Goal: Task Accomplishment & Management: Manage account settings

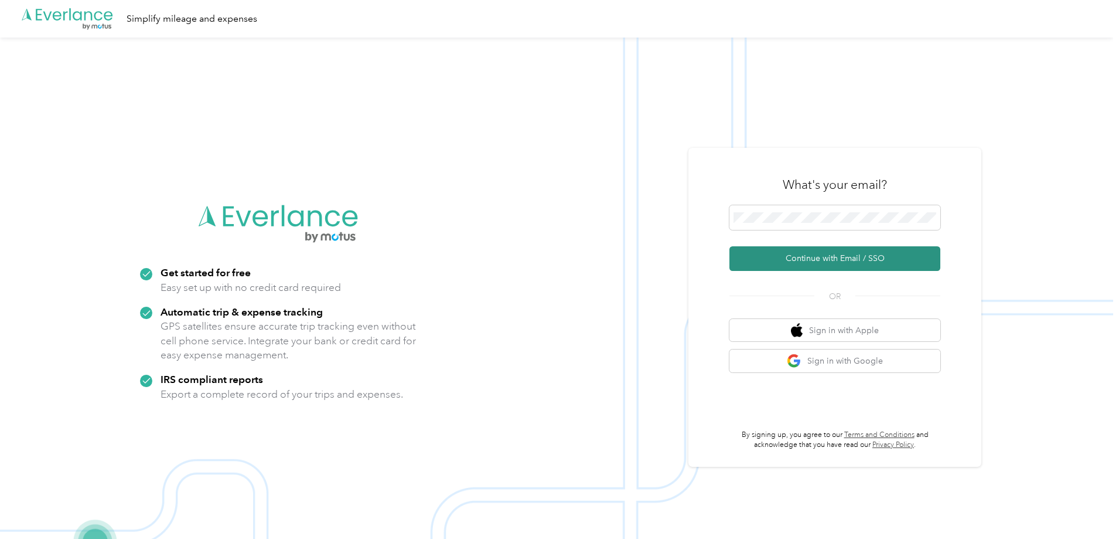
click at [855, 254] on button "Continue with Email / SSO" at bounding box center [835, 258] width 211 height 25
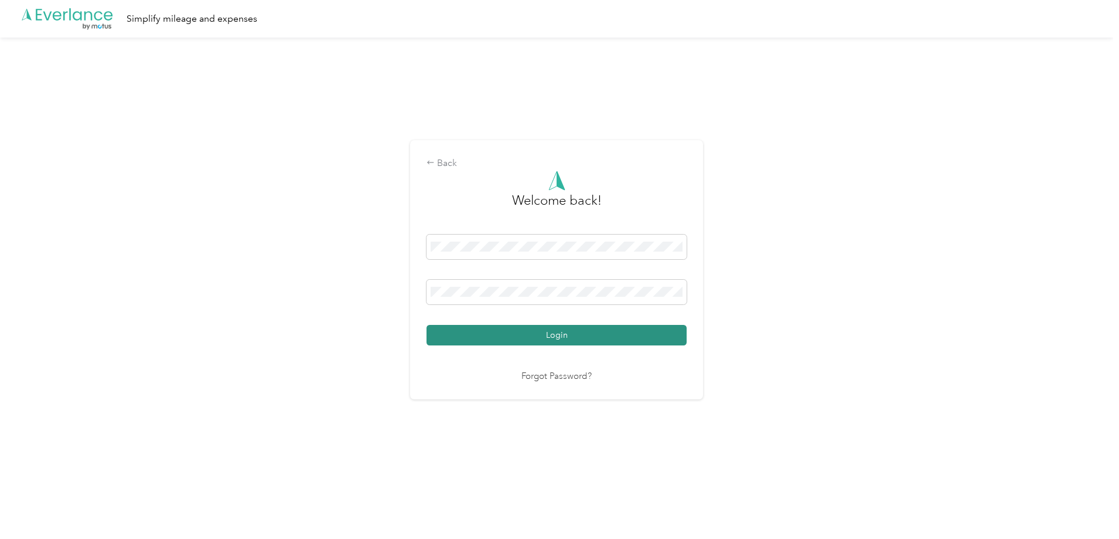
click at [524, 334] on button "Login" at bounding box center [557, 335] width 260 height 21
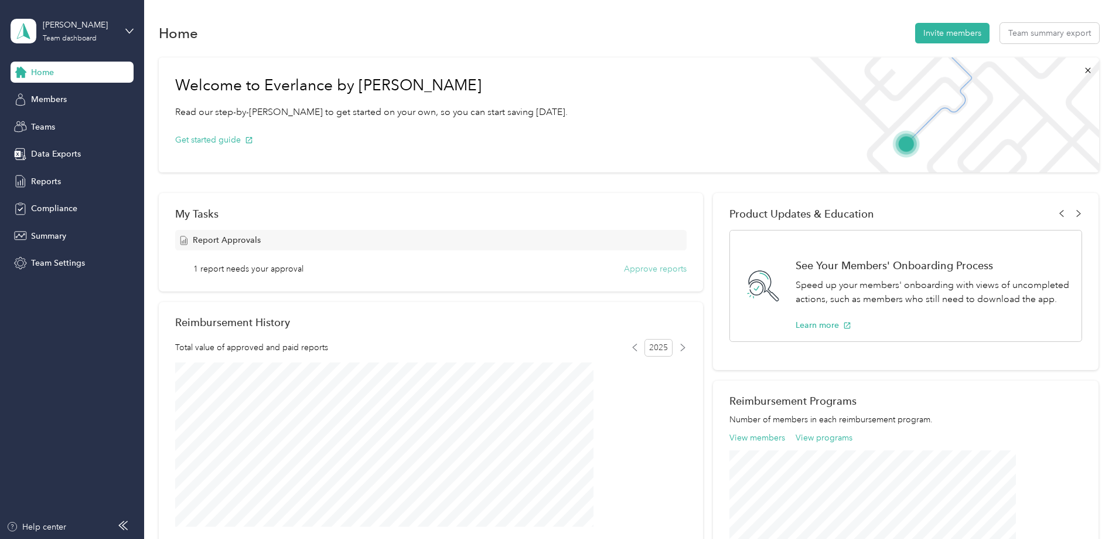
click at [658, 267] on button "Approve reports" at bounding box center [655, 269] width 63 height 12
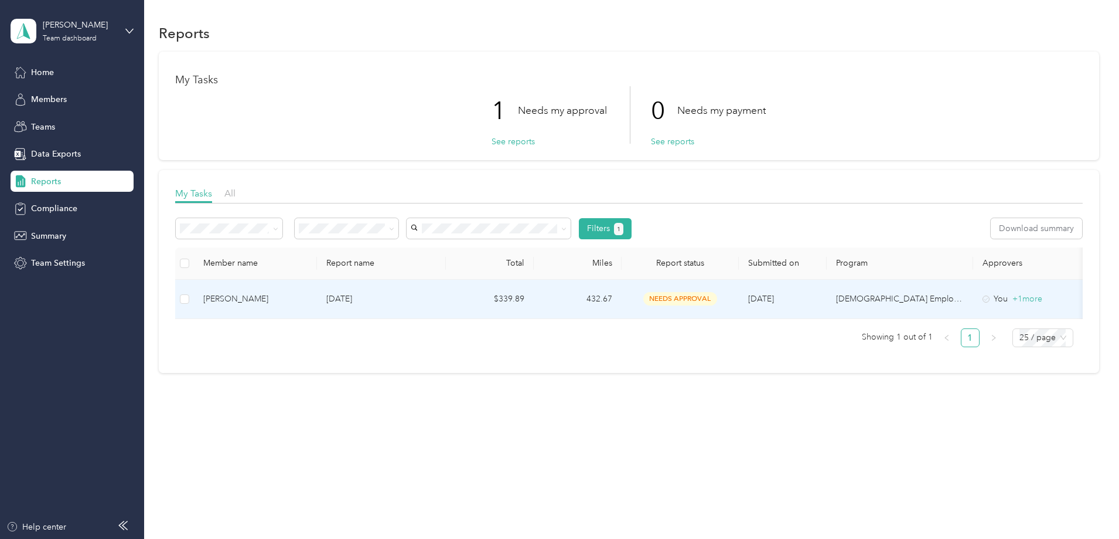
click at [446, 299] on td "[DATE]" at bounding box center [381, 299] width 129 height 39
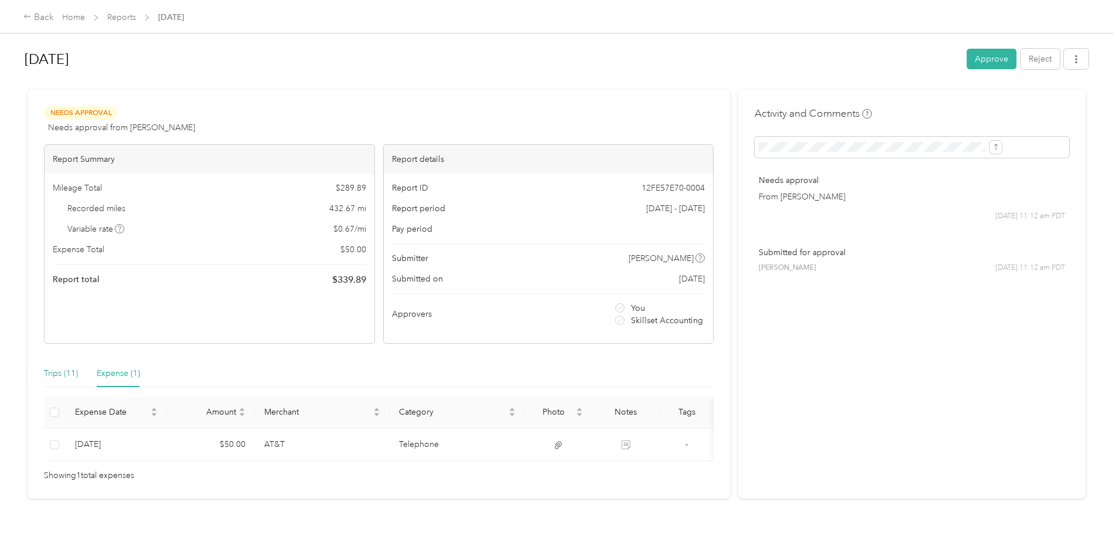
click at [78, 372] on div "Trips (11)" at bounding box center [61, 373] width 34 height 13
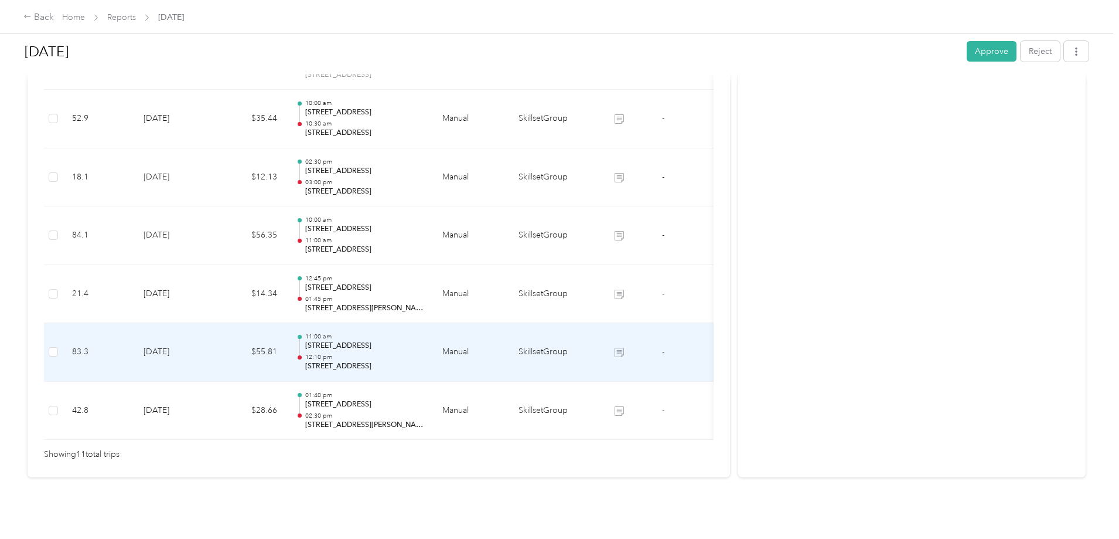
scroll to position [655, 0]
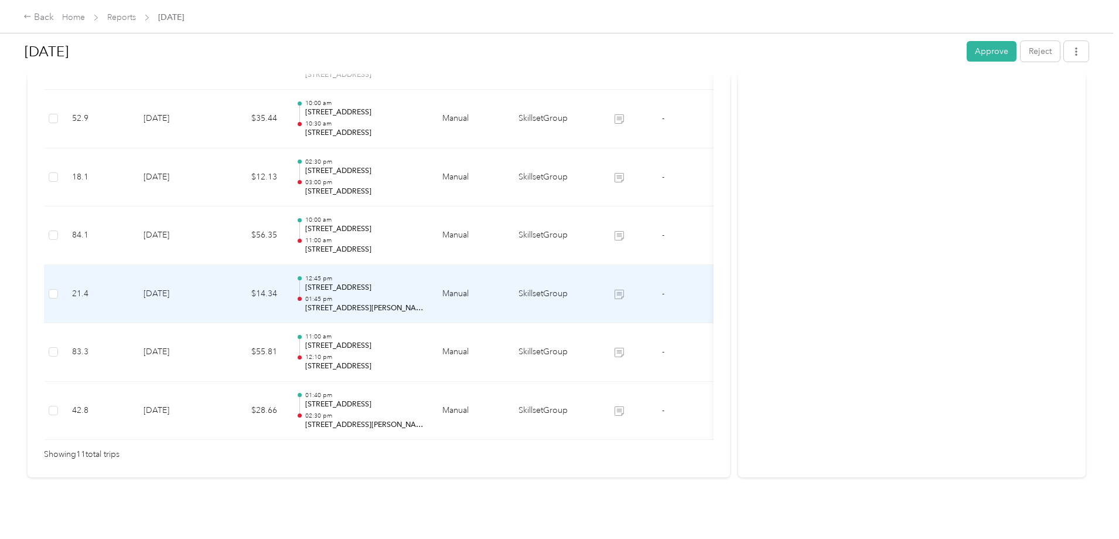
click at [424, 303] on p "[STREET_ADDRESS][PERSON_NAME]" at bounding box center [364, 308] width 118 height 11
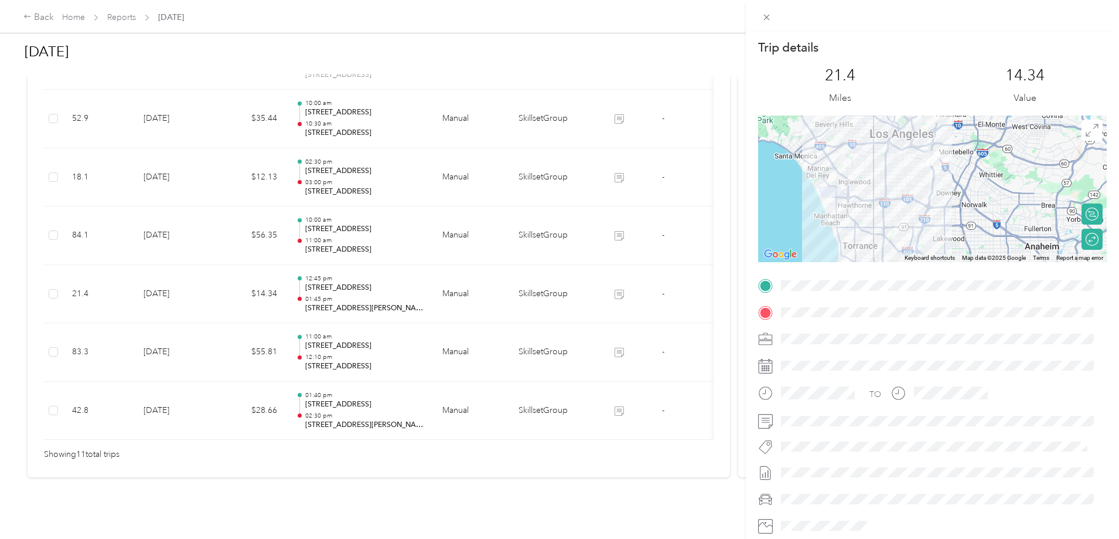
click at [285, 392] on div "Trip details This trip cannot be edited because it is either under review, appr…" at bounding box center [559, 269] width 1119 height 539
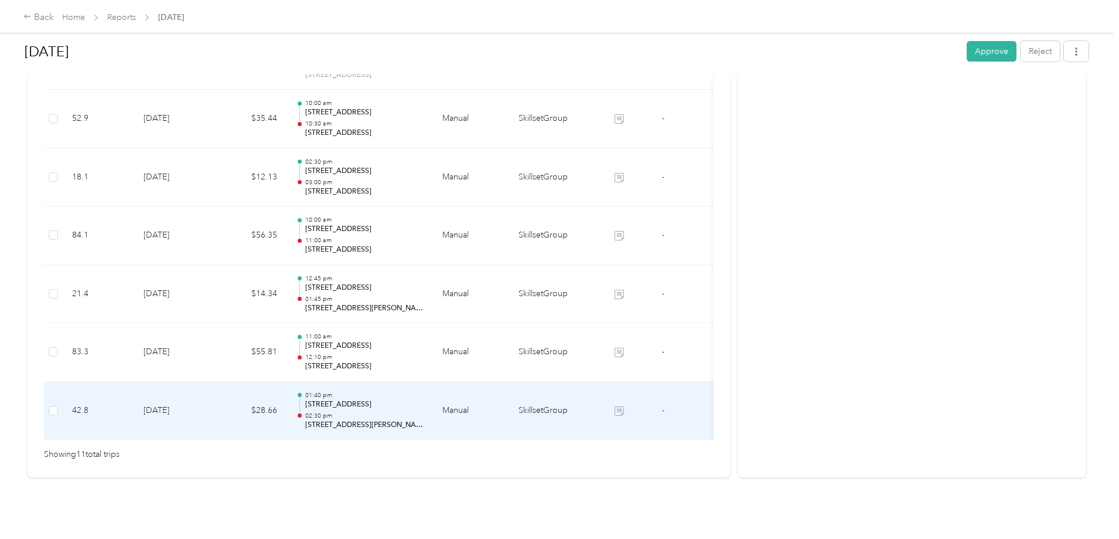
click at [216, 381] on td "[DATE]" at bounding box center [175, 410] width 82 height 59
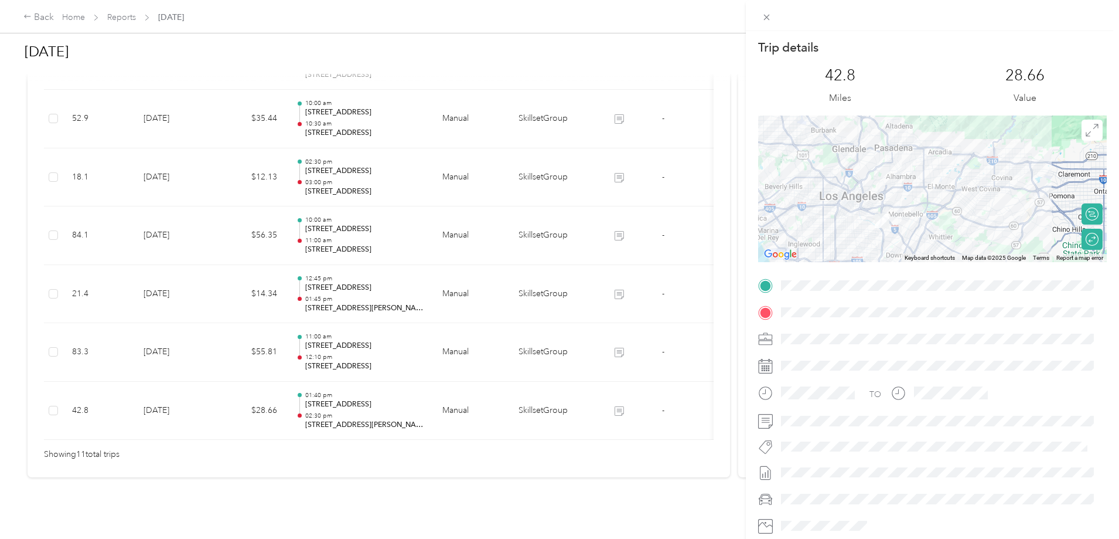
click at [304, 346] on div "Trip details This trip cannot be edited because it is either under review, appr…" at bounding box center [559, 269] width 1119 height 539
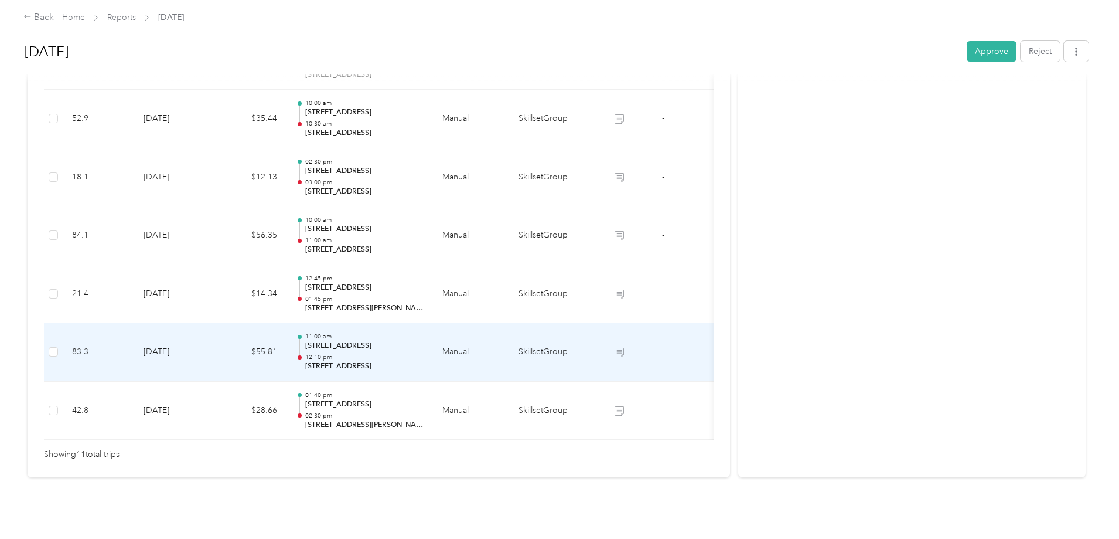
click at [216, 346] on td "[DATE]" at bounding box center [175, 352] width 82 height 59
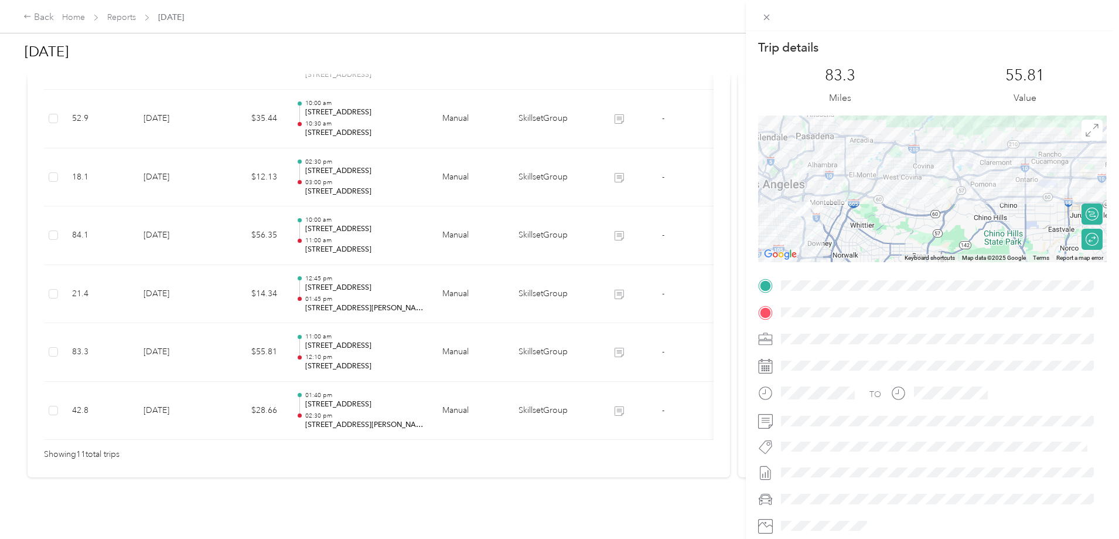
click at [311, 285] on div "Trip details This trip cannot be edited because it is either under review, appr…" at bounding box center [559, 269] width 1119 height 539
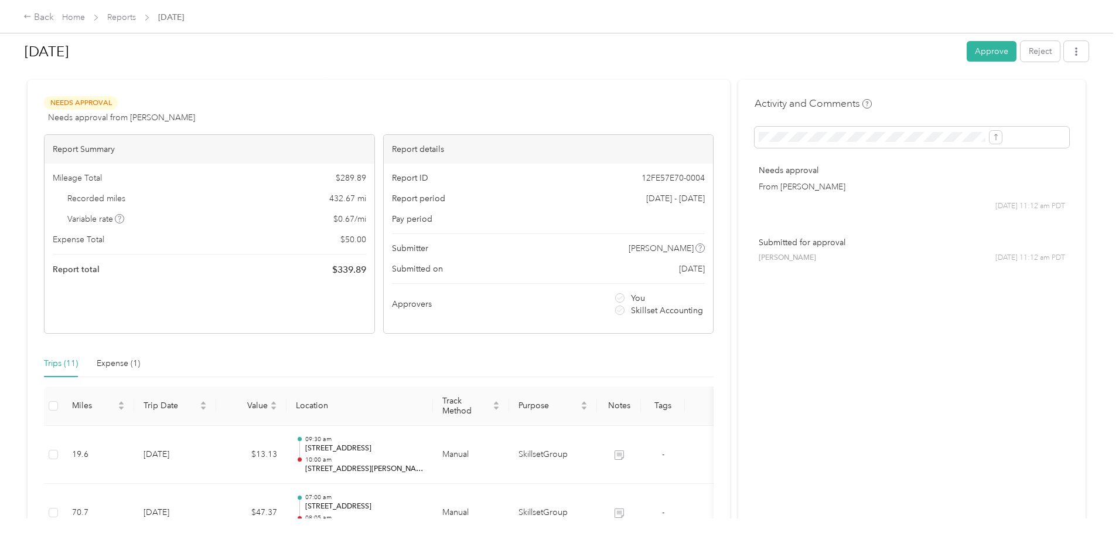
scroll to position [0, 0]
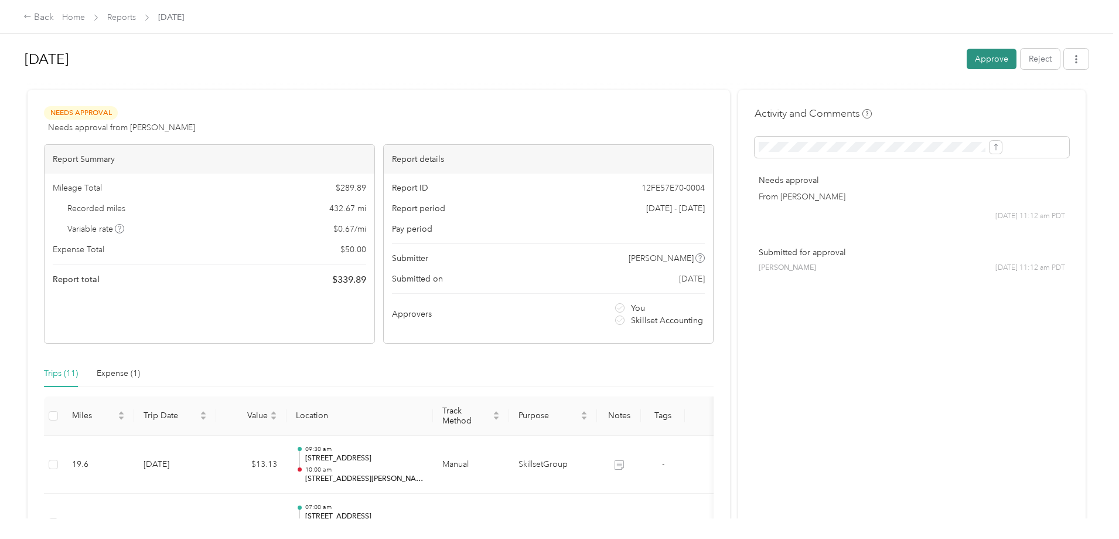
click at [967, 61] on button "Approve" at bounding box center [992, 59] width 50 height 21
